Goal: Transaction & Acquisition: Purchase product/service

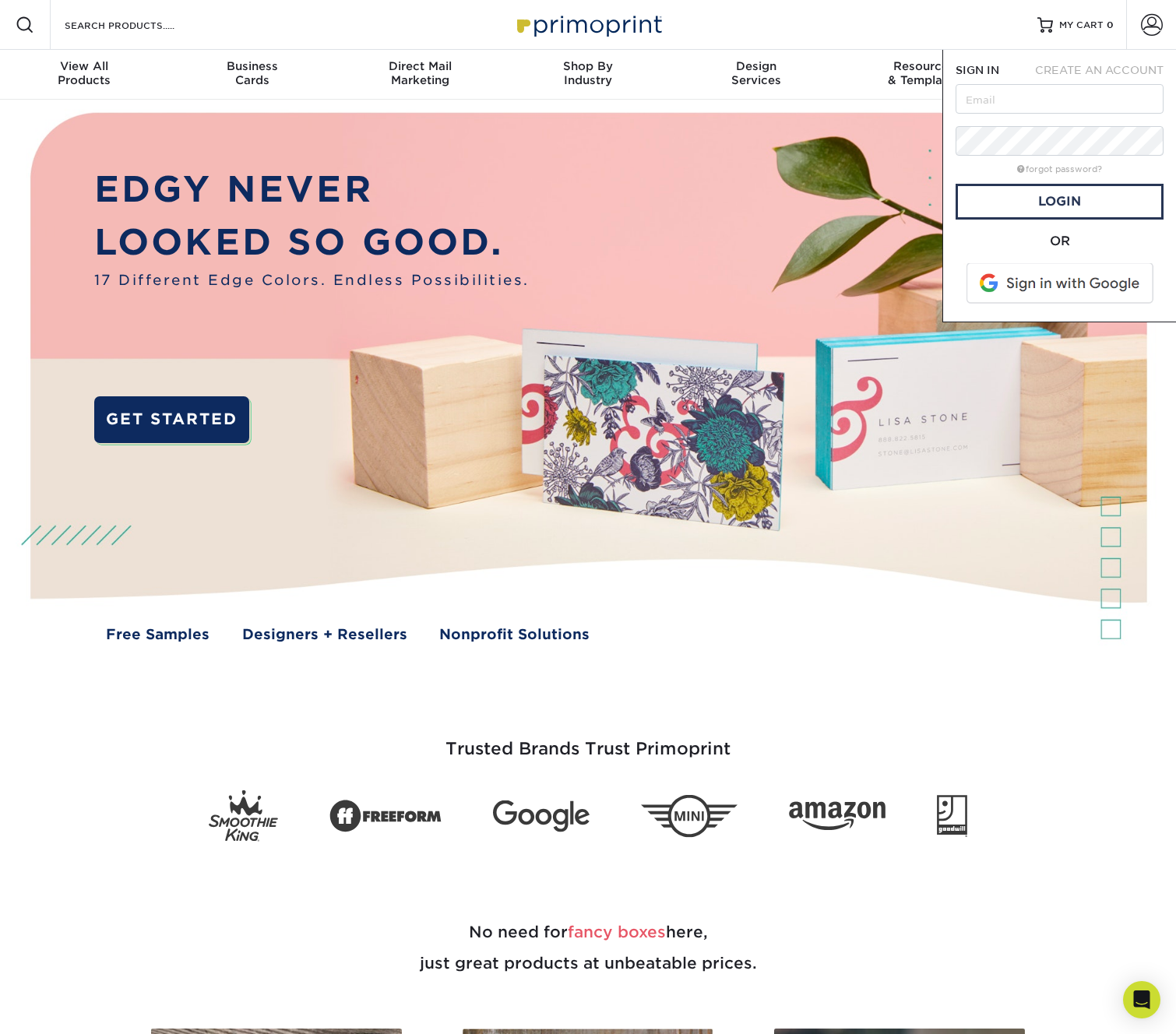
click at [1049, 278] on span at bounding box center [1061, 283] width 198 height 40
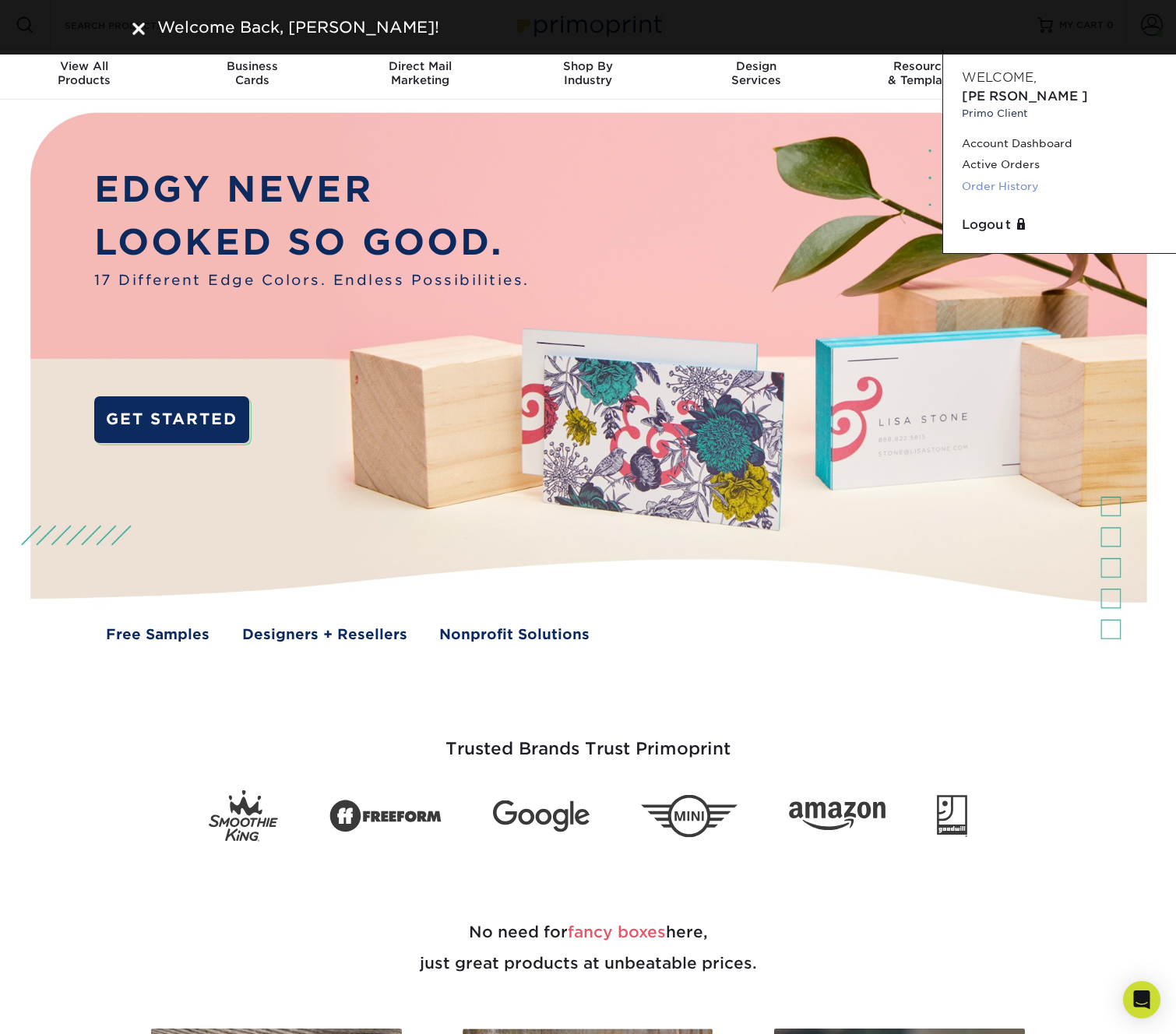
click at [1021, 176] on link "Order History" at bounding box center [1060, 185] width 195 height 21
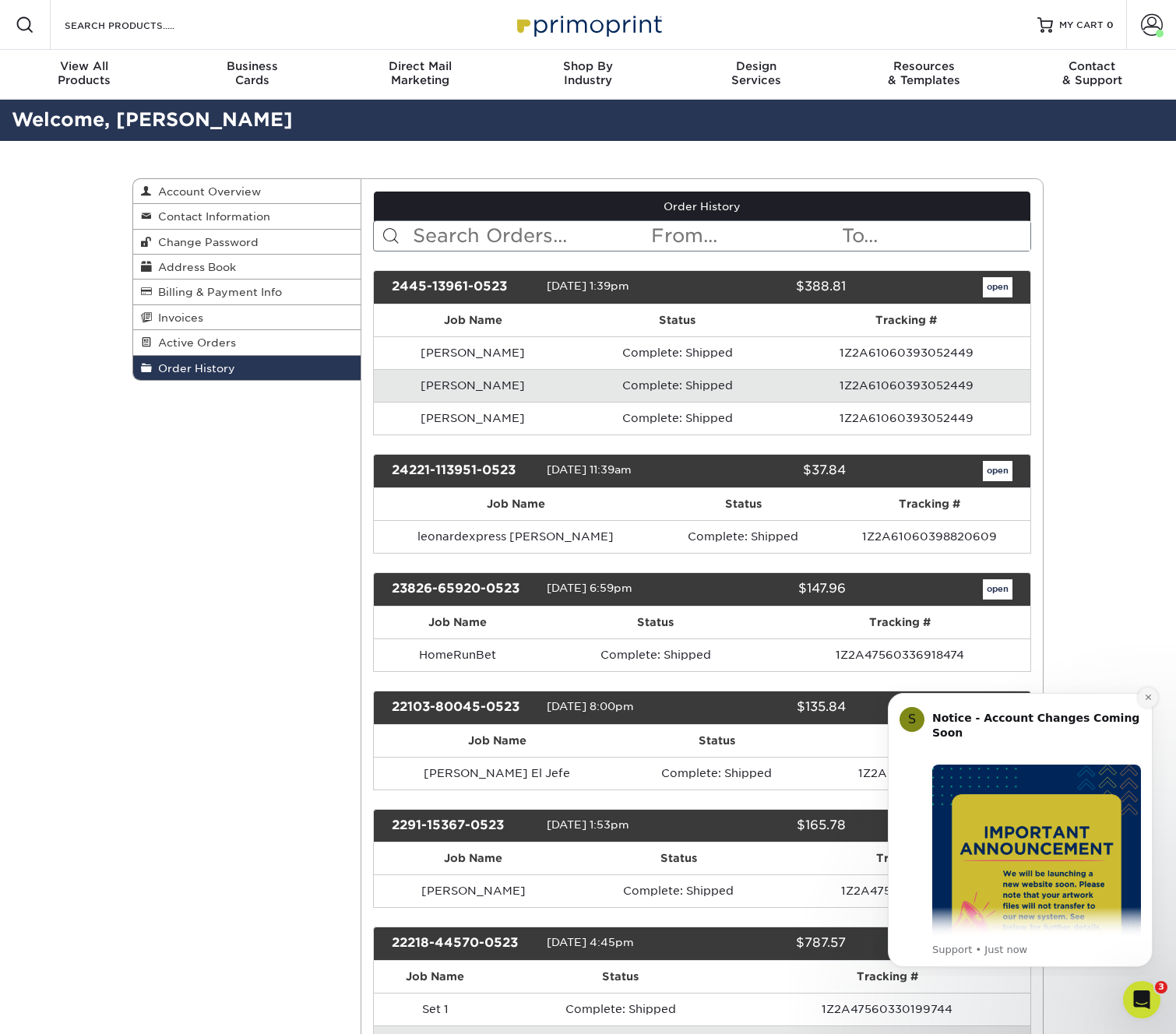
click at [1148, 702] on icon "Dismiss notification" at bounding box center [1148, 698] width 9 height 9
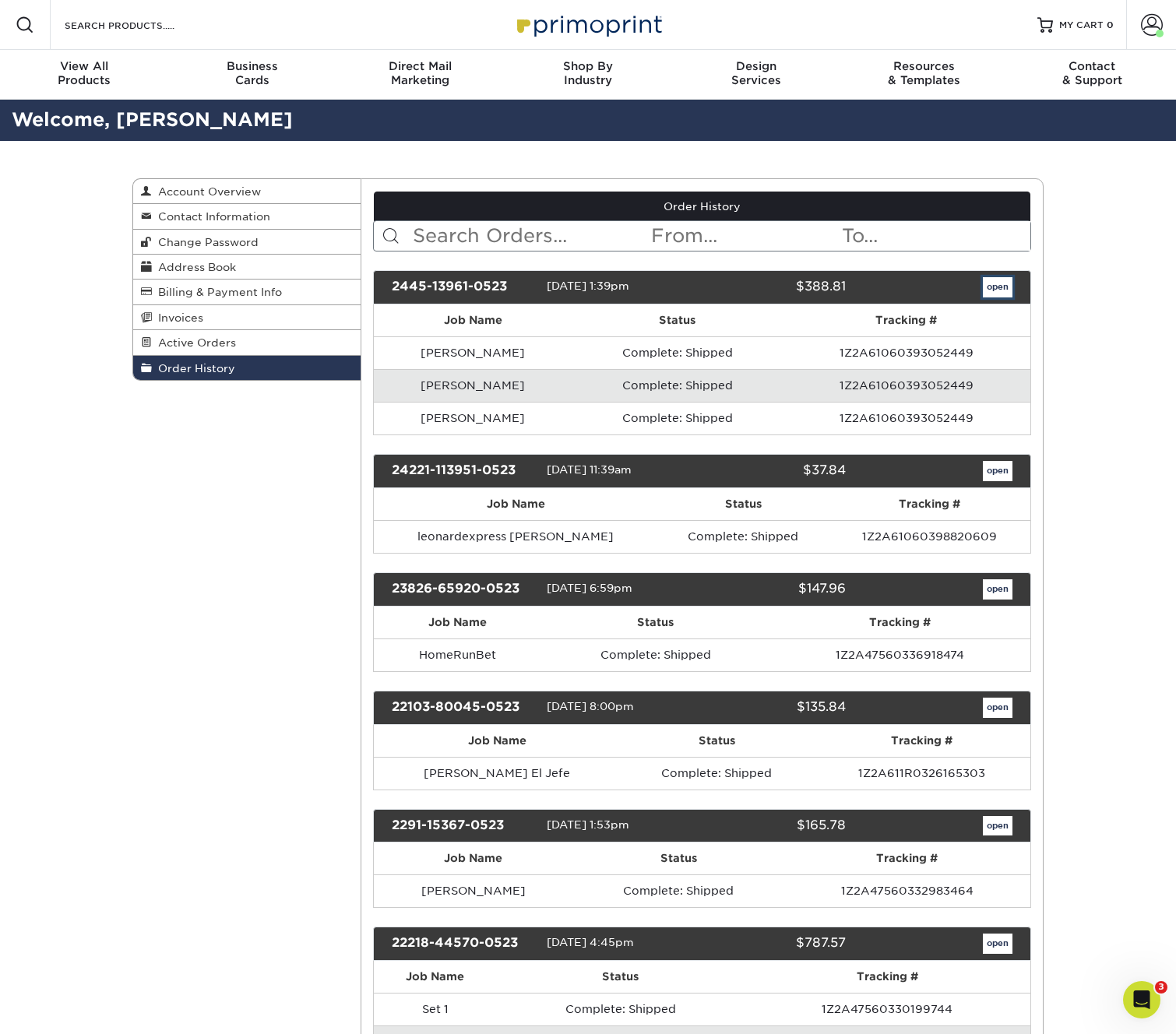
click at [1004, 284] on link "open" at bounding box center [997, 287] width 30 height 21
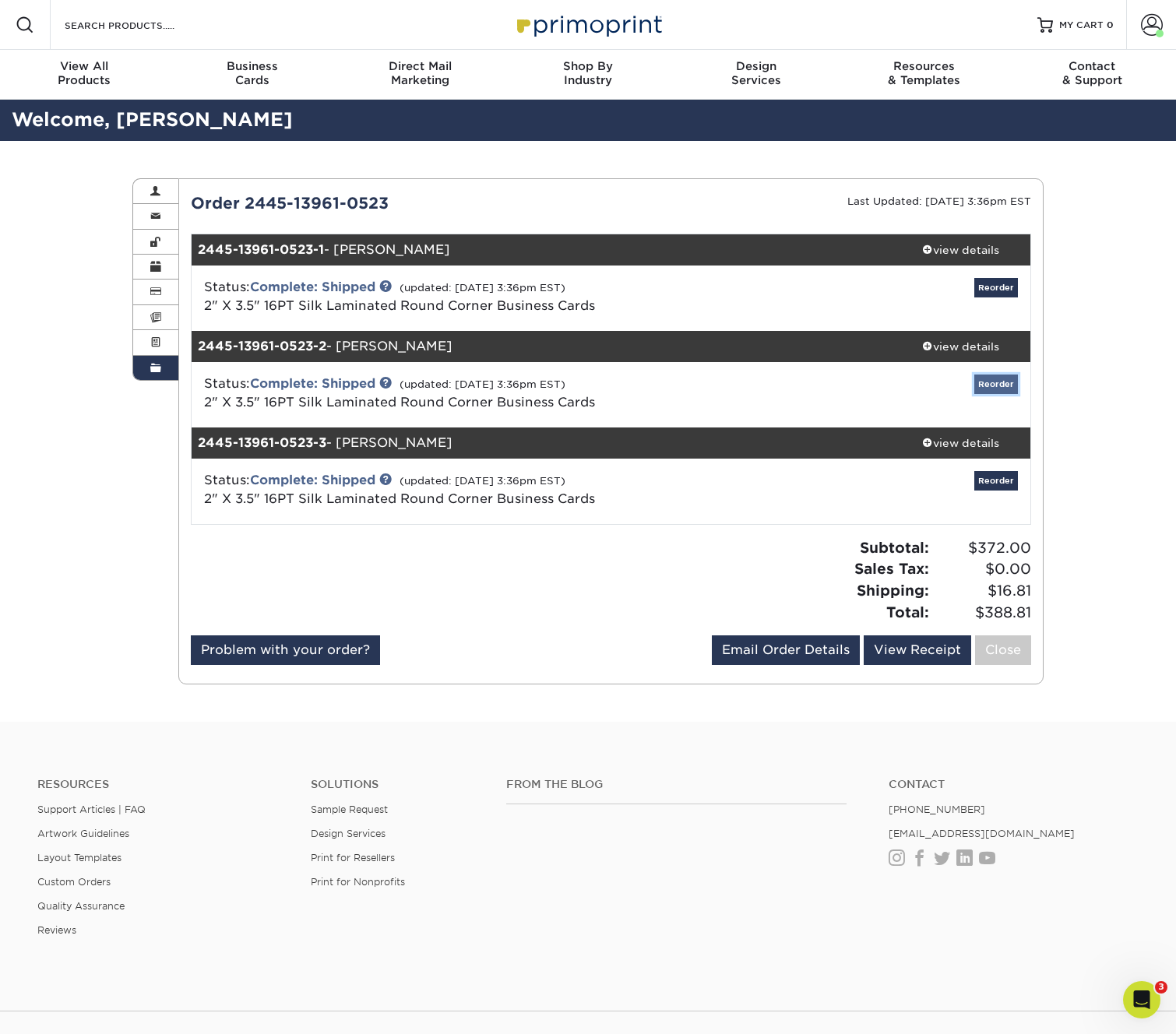
click at [997, 382] on link "Reorder" at bounding box center [996, 385] width 43 height 20
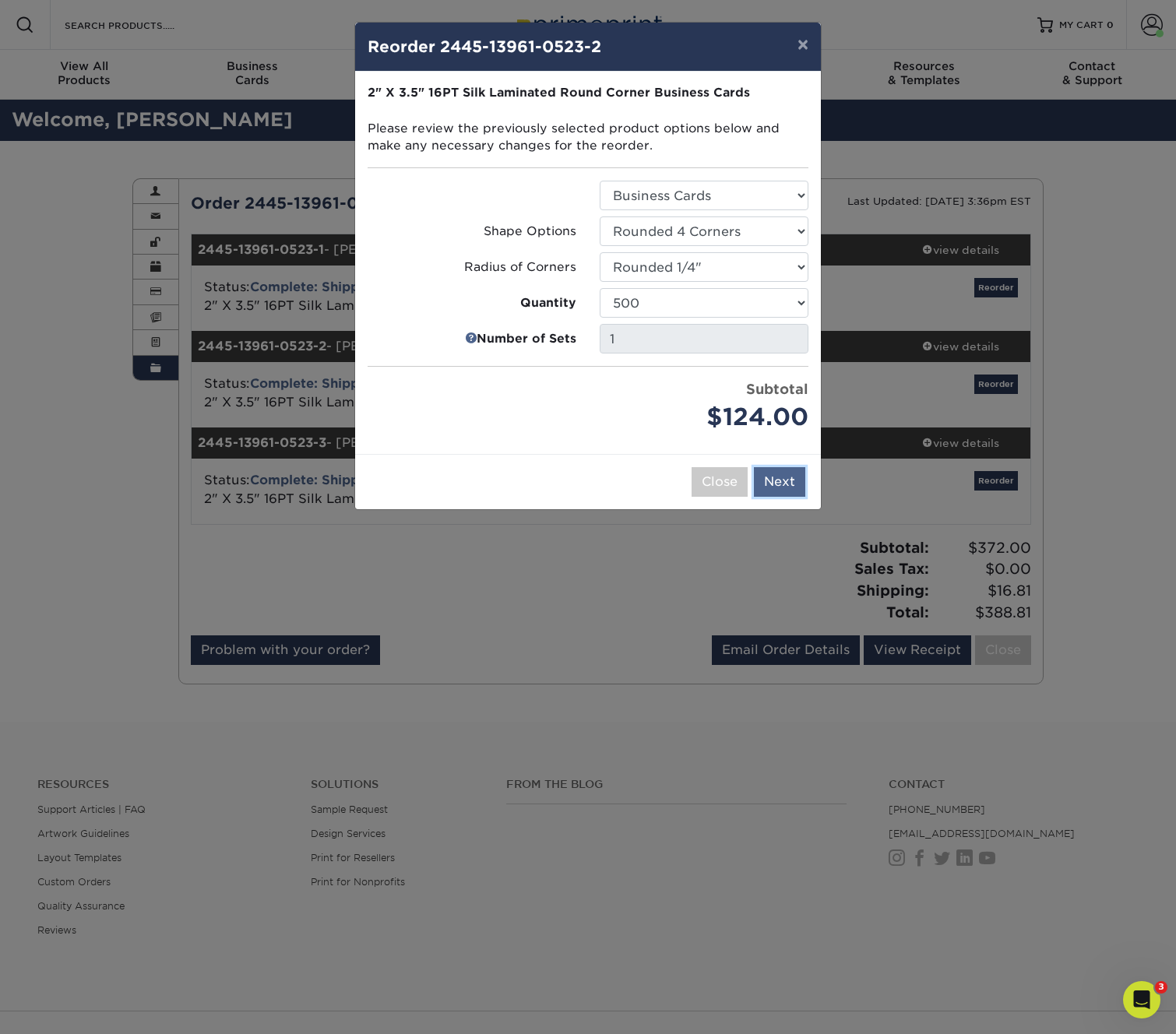
click at [779, 482] on button "Next" at bounding box center [779, 482] width 51 height 30
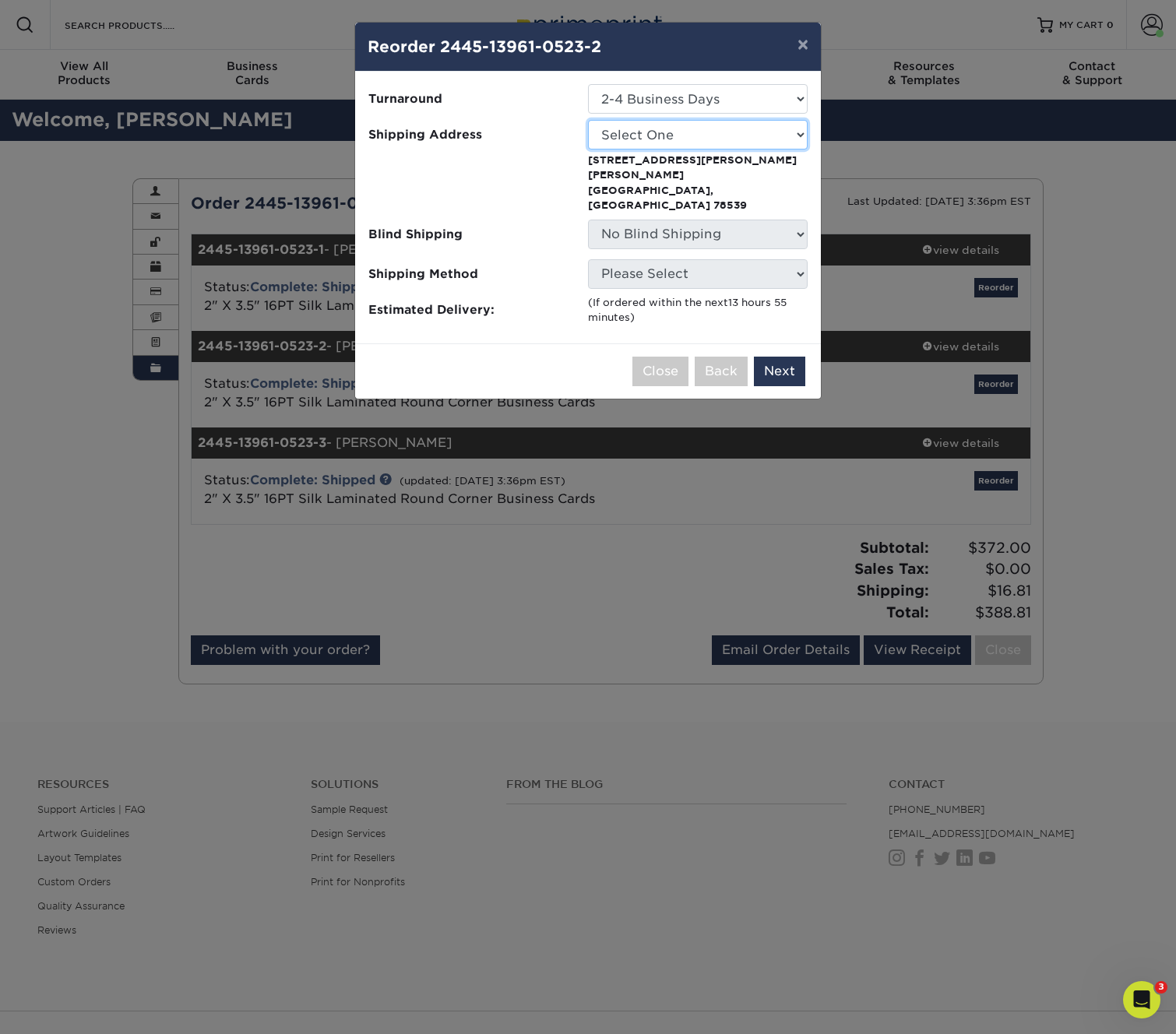
click at [745, 137] on select "Select One [PERSON_NAME] [PERSON_NAME] [PERSON_NAME] Bull's Eye Asset Recovery …" at bounding box center [698, 135] width 220 height 30
select select "111323"
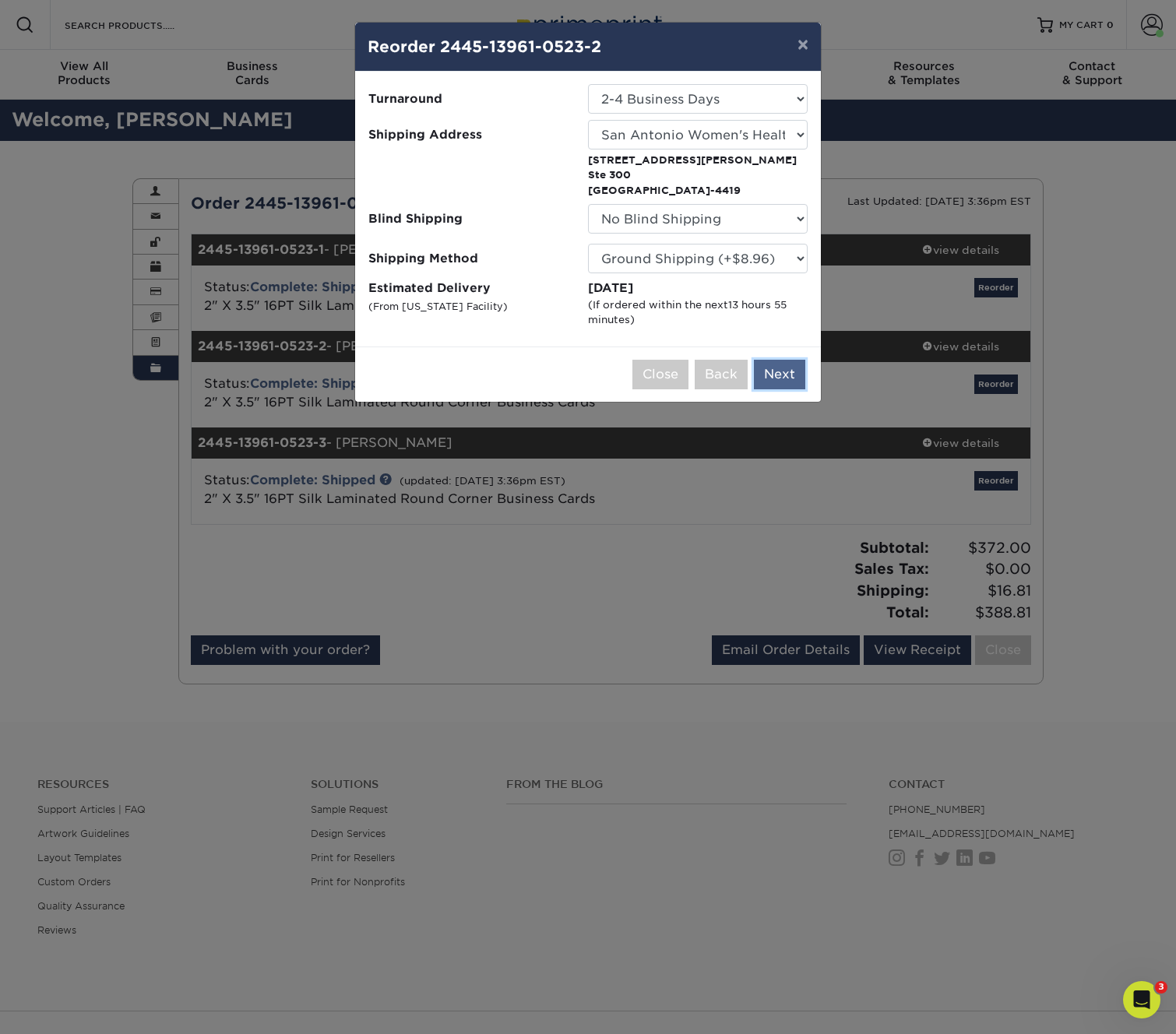
click at [783, 365] on button "Next" at bounding box center [779, 375] width 51 height 30
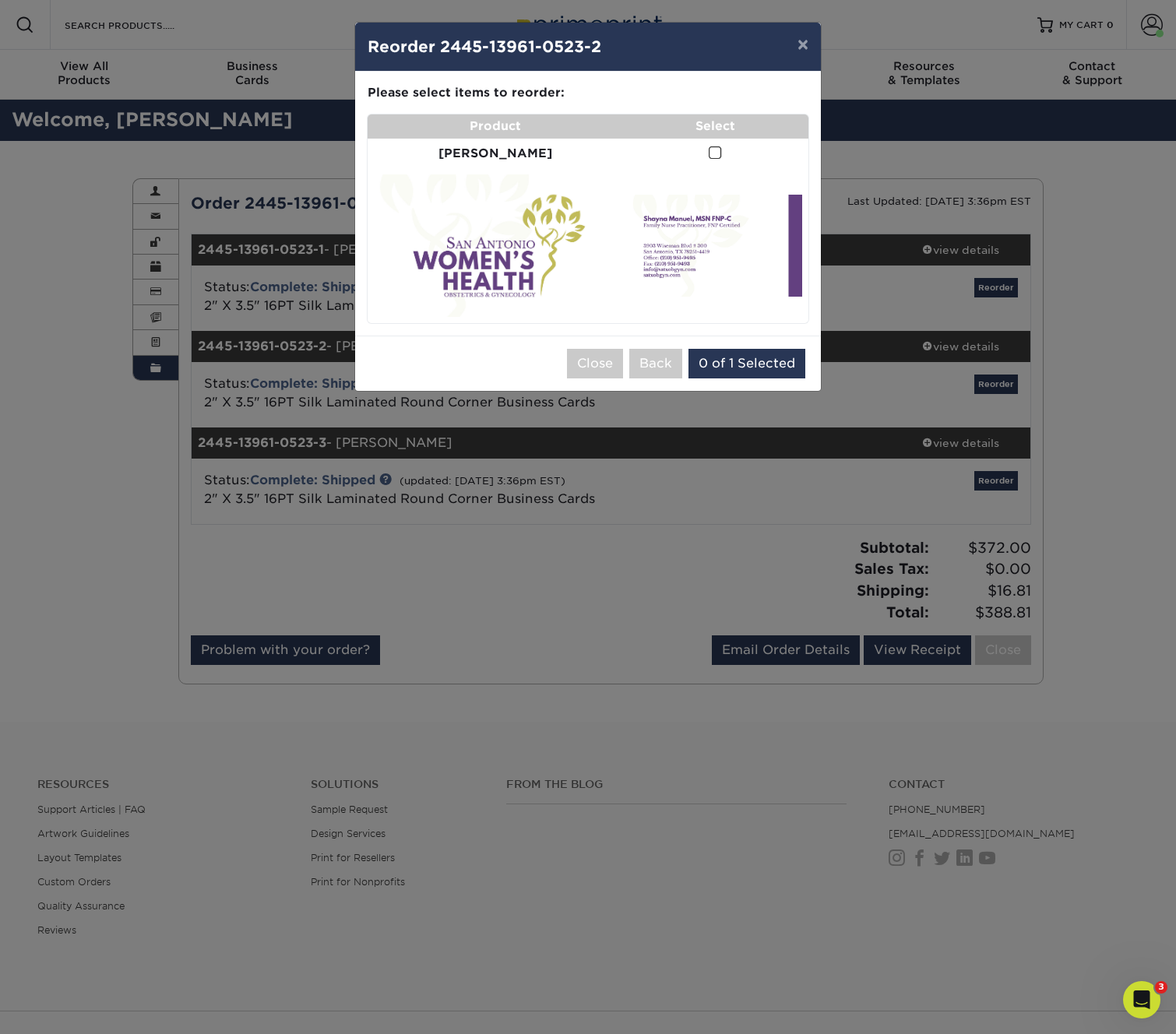
click at [709, 155] on span at bounding box center [714, 153] width 13 height 15
click at [0, 0] on input "checkbox" at bounding box center [0, 0] width 0 height 0
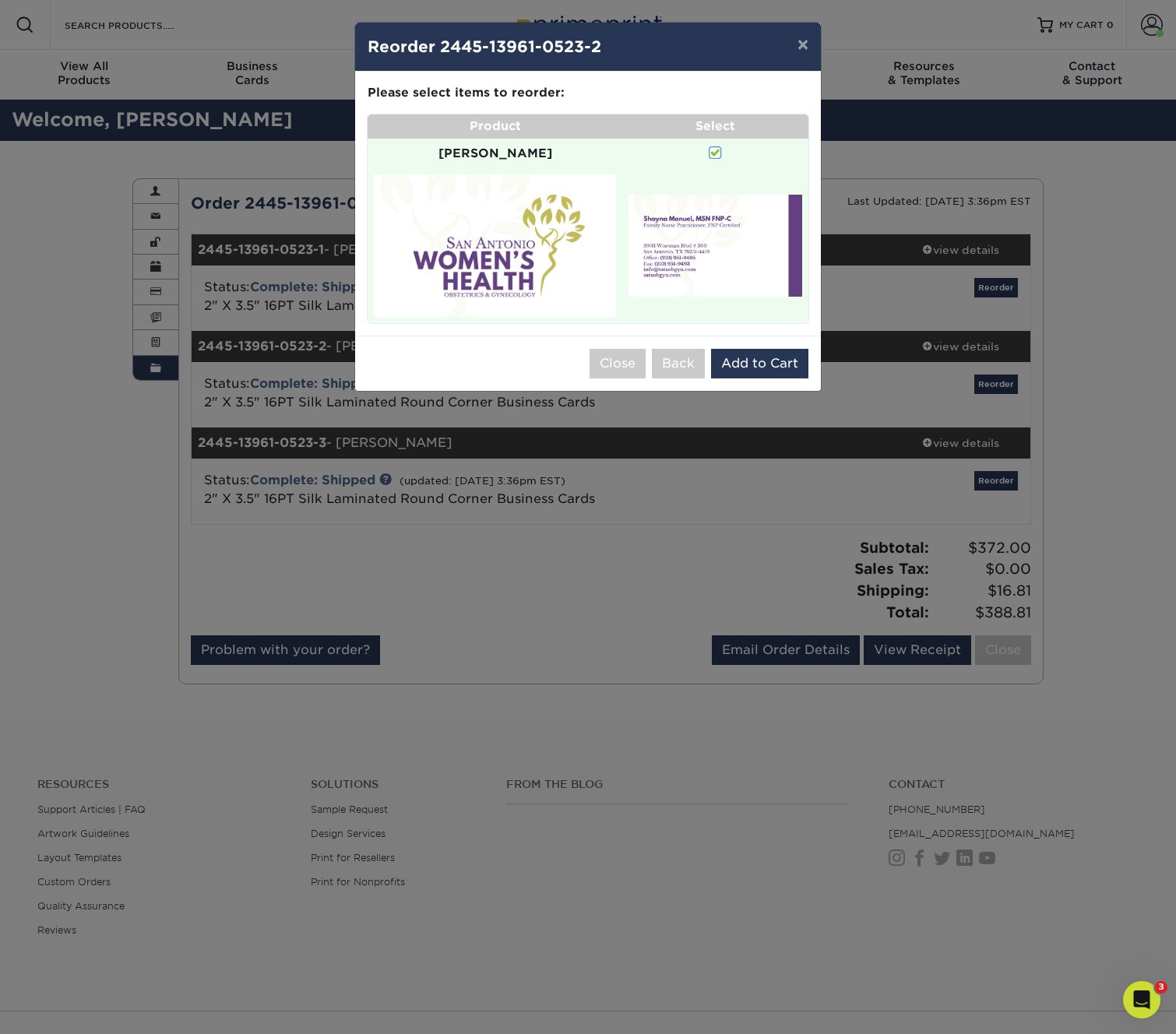
click at [1128, 220] on div "× Reorder 2445-13961-0523-2 Please select all options to continue. Only quantit…" at bounding box center [588, 517] width 1176 height 1034
